Goal: Task Accomplishment & Management: Manage account settings

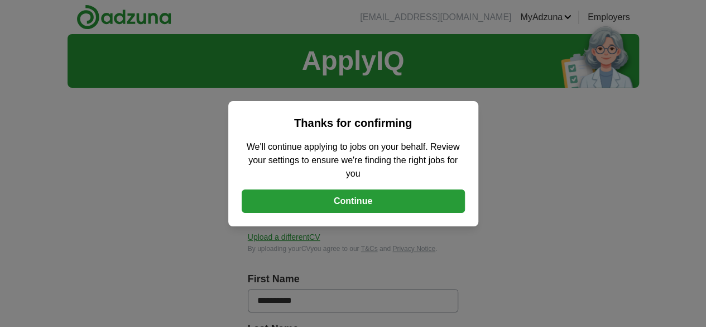
click at [362, 206] on button "Continue" at bounding box center [353, 200] width 223 height 23
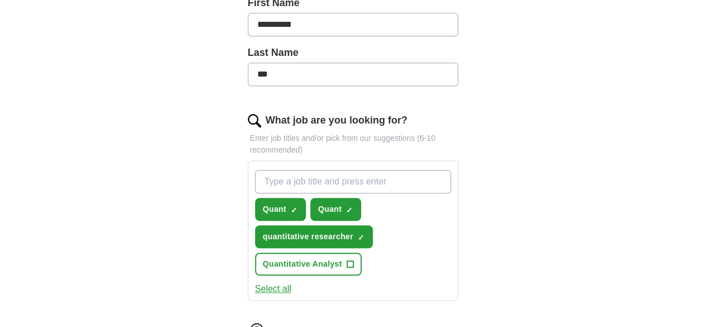
scroll to position [260, 0]
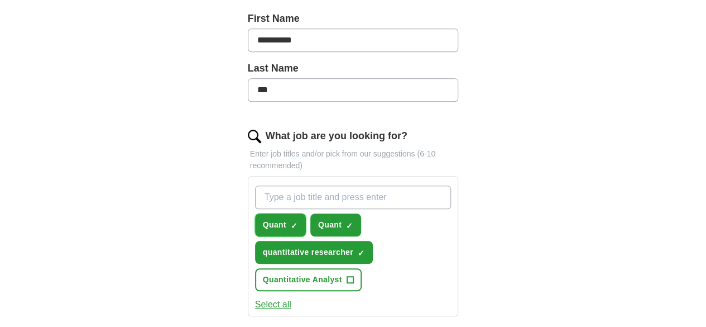
click at [0, 0] on span "×" at bounding box center [0, 0] width 0 height 0
click at [326, 213] on button "Quant ✓ ×" at bounding box center [335, 224] width 51 height 23
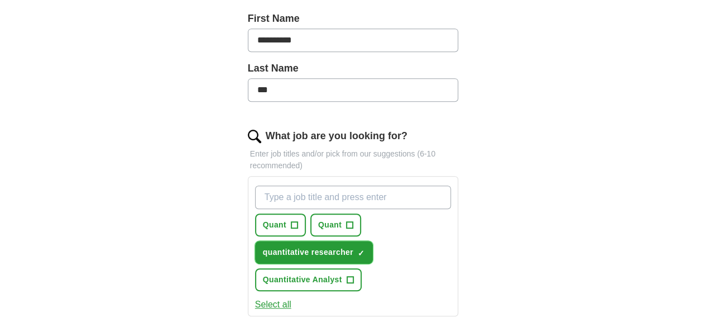
click at [0, 0] on span "×" at bounding box center [0, 0] width 0 height 0
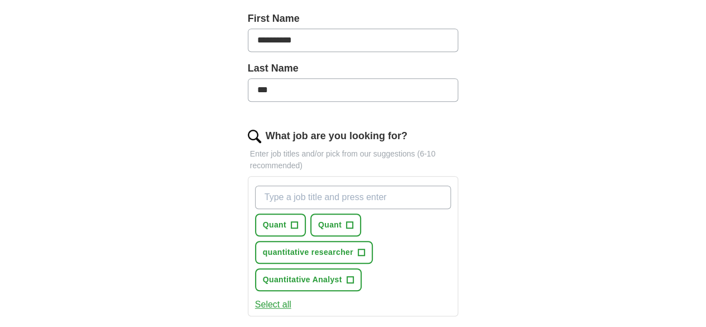
click at [333, 185] on input "What job are you looking for?" at bounding box center [353, 196] width 197 height 23
click at [494, 256] on div "**********" at bounding box center [354, 240] width 286 height 809
click at [269, 185] on input "What job are you looking for?" at bounding box center [353, 196] width 197 height 23
type input "startup"
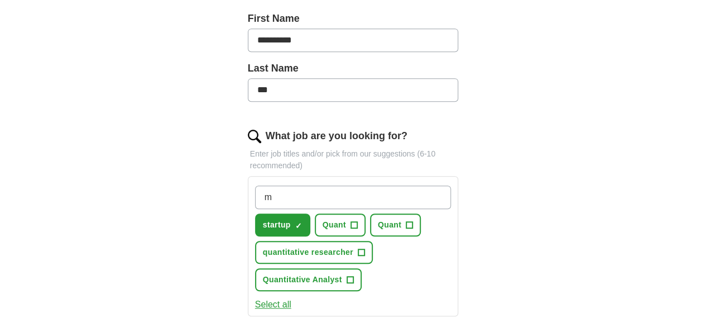
type input "ml"
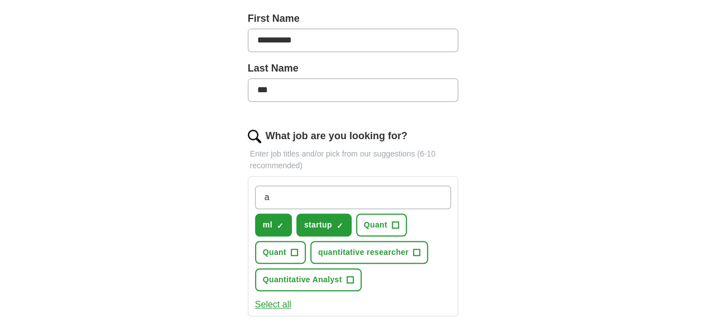
type input "ai"
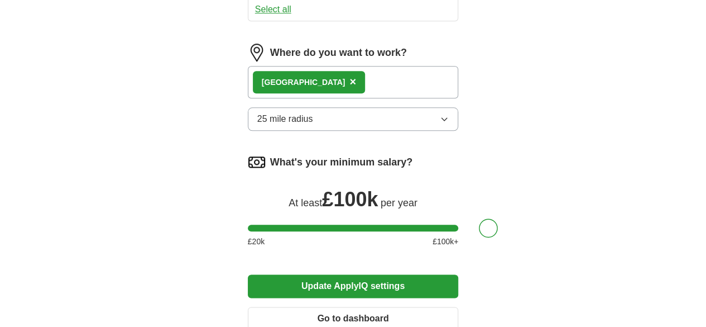
scroll to position [562, 0]
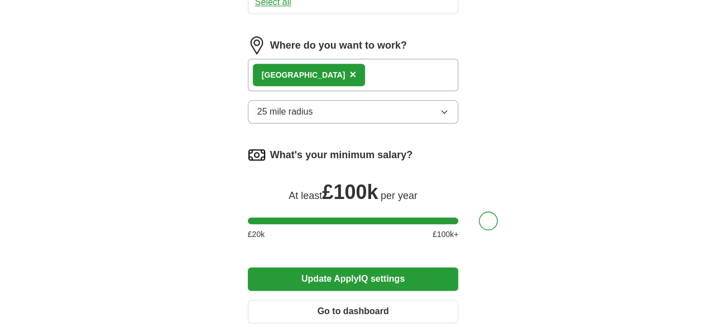
click at [366, 267] on button "Update ApplyIQ settings" at bounding box center [353, 278] width 211 height 23
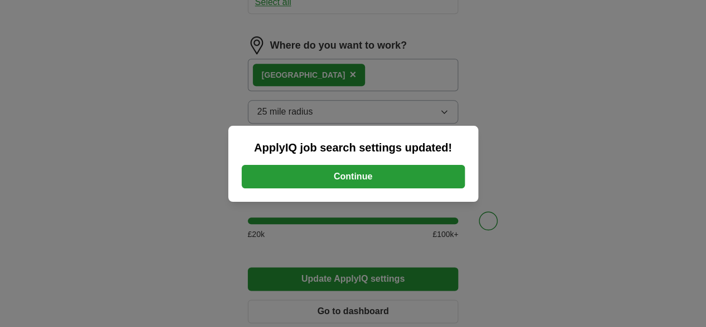
click at [366, 185] on button "Continue" at bounding box center [353, 176] width 223 height 23
